Goal: Task Accomplishment & Management: Use online tool/utility

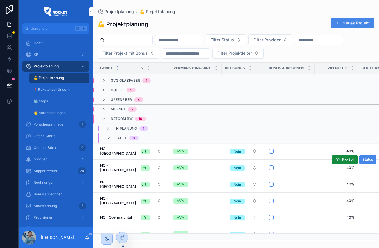
scroll to position [36, 0]
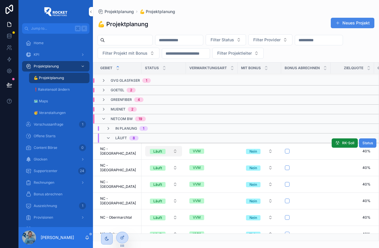
click at [171, 151] on button "Läuft" at bounding box center [163, 151] width 37 height 10
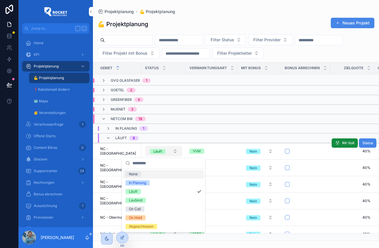
click at [171, 150] on button "Läuft" at bounding box center [163, 151] width 37 height 10
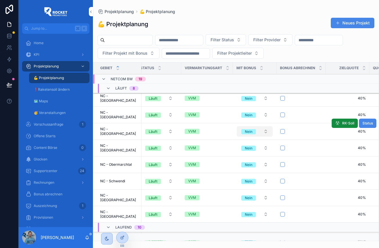
scroll to position [89, 6]
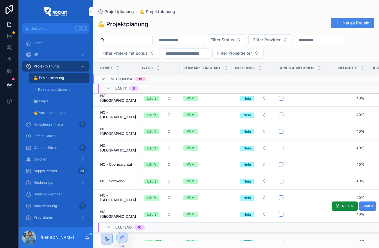
drag, startPoint x: 124, startPoint y: 235, endPoint x: 122, endPoint y: 207, distance: 27.3
click at [122, 207] on div "Jump to... K Home KPI Projektplanung 💪 Projektplanung ❗️Raketensoll ändern 🗺 Ma…" at bounding box center [199, 124] width 361 height 248
drag, startPoint x: 121, startPoint y: 232, endPoint x: 146, endPoint y: 208, distance: 34.1
click at [146, 209] on div "Jump to... K Home KPI Projektplanung 💪 Projektplanung ❗️Raketensoll ändern 🗺 Ma…" at bounding box center [199, 124] width 361 height 248
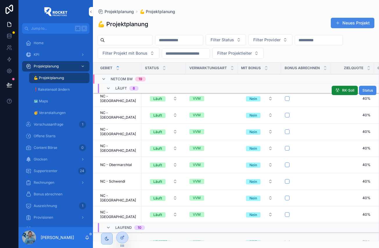
scroll to position [89, 0]
click at [217, 99] on div "VVM" at bounding box center [211, 98] width 45 height 5
